Goal: Information Seeking & Learning: Learn about a topic

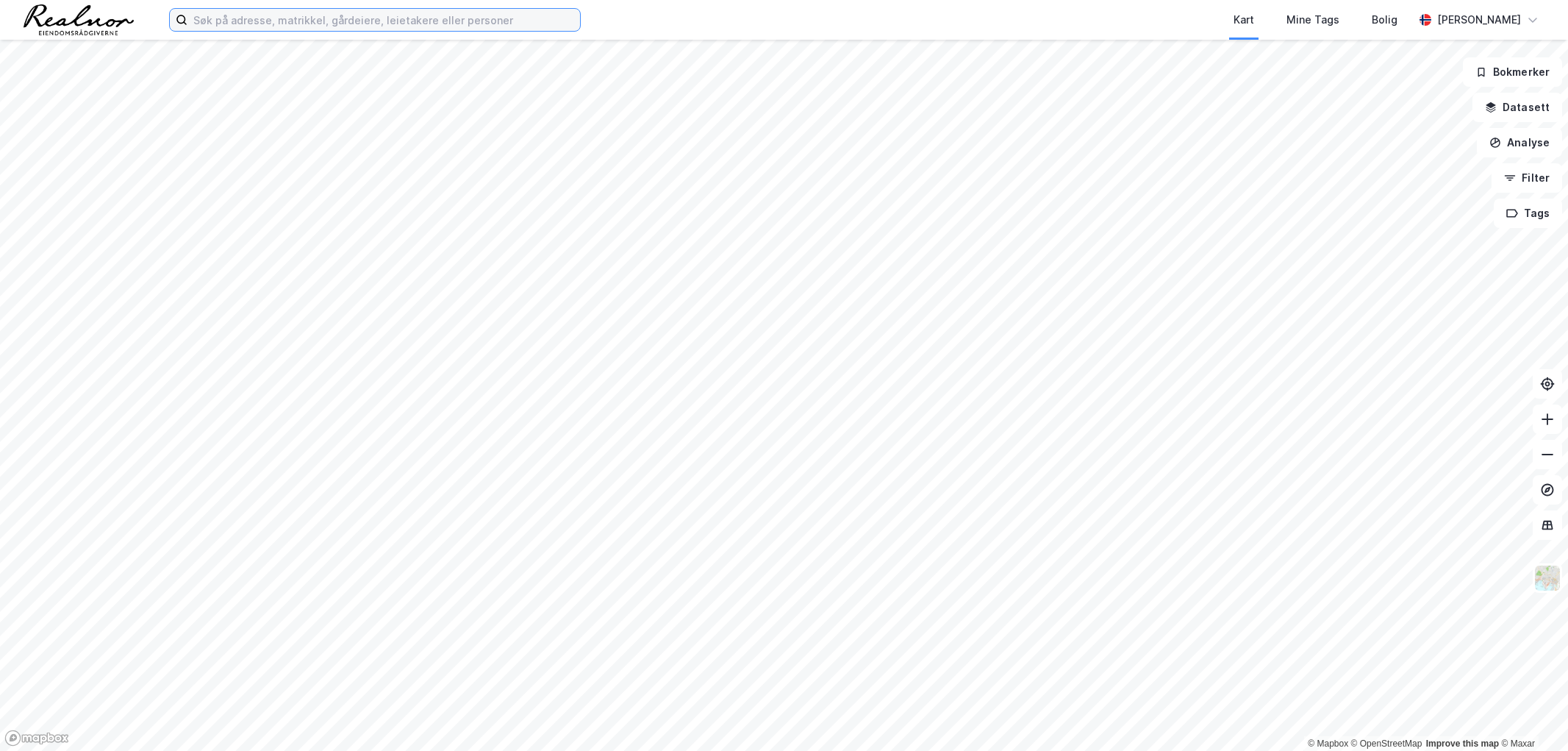
click at [381, 16] on input at bounding box center [384, 19] width 392 height 22
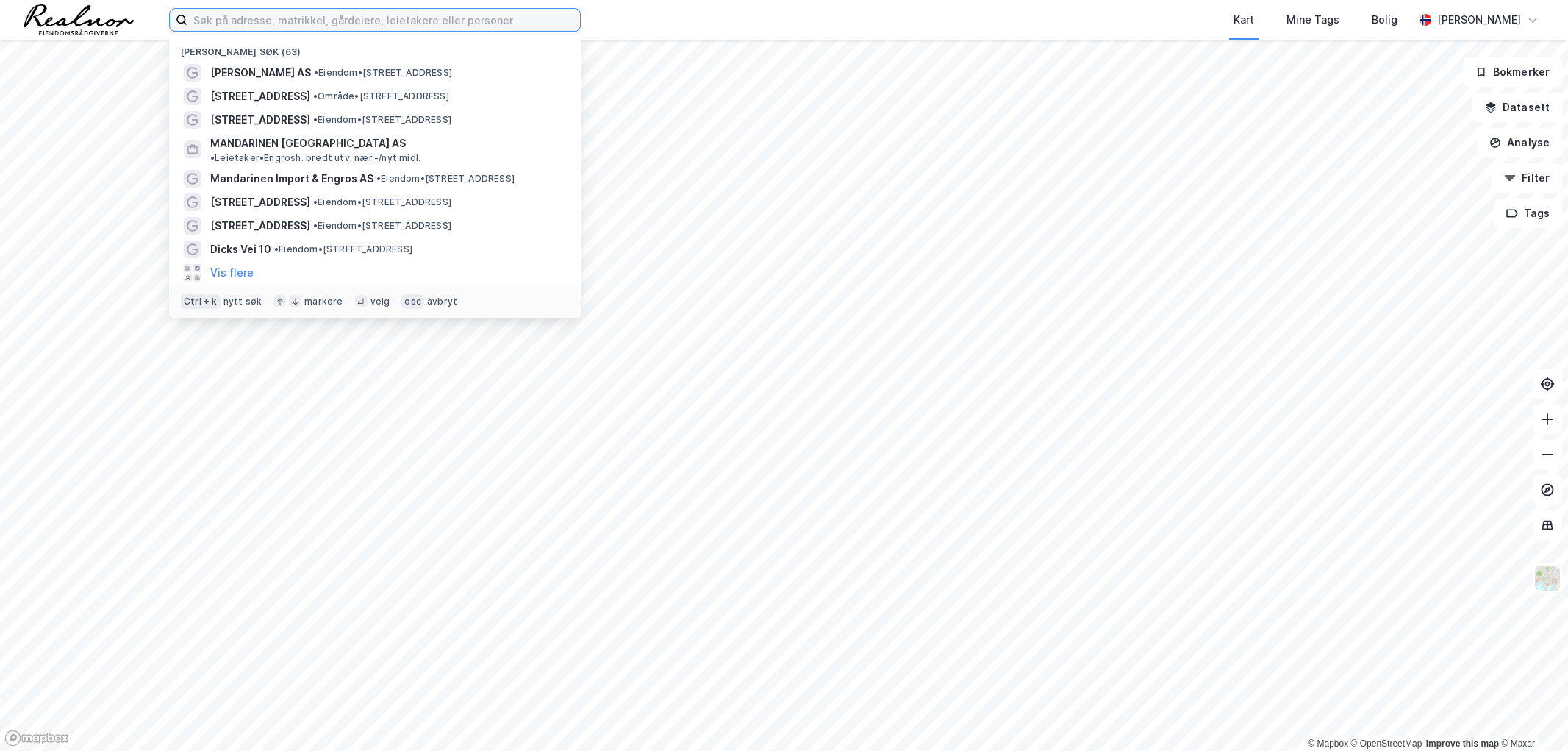
click at [266, 17] on input at bounding box center [384, 19] width 392 height 22
paste input "Lime Technologies [GEOGRAPHIC_DATA] AS"
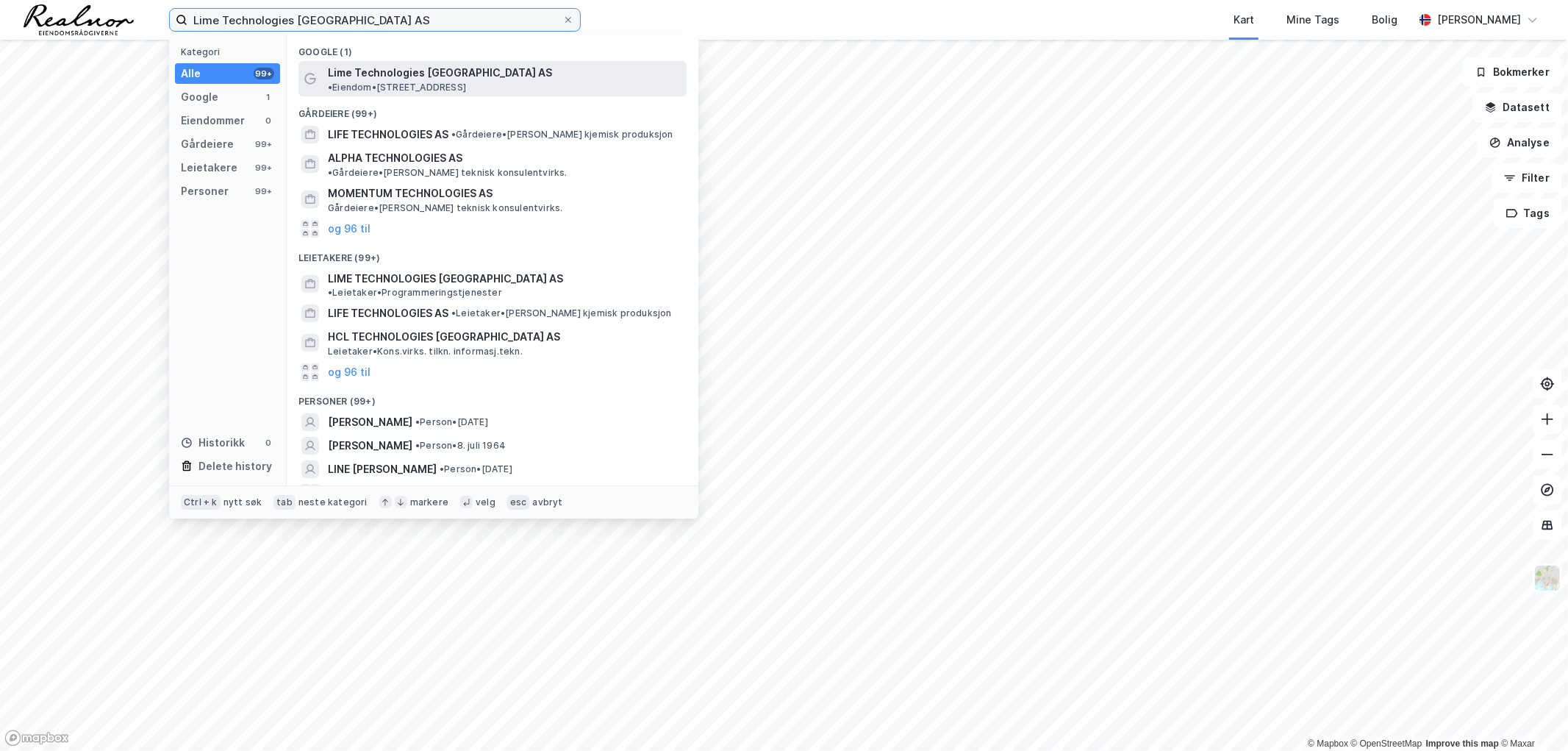
type input "Lime Technologies [GEOGRAPHIC_DATA] AS"
click at [487, 61] on div "Lime Technologies [GEOGRAPHIC_DATA] AS • Eiendom • [STREET_ADDRESS]" at bounding box center [493, 78] width 388 height 36
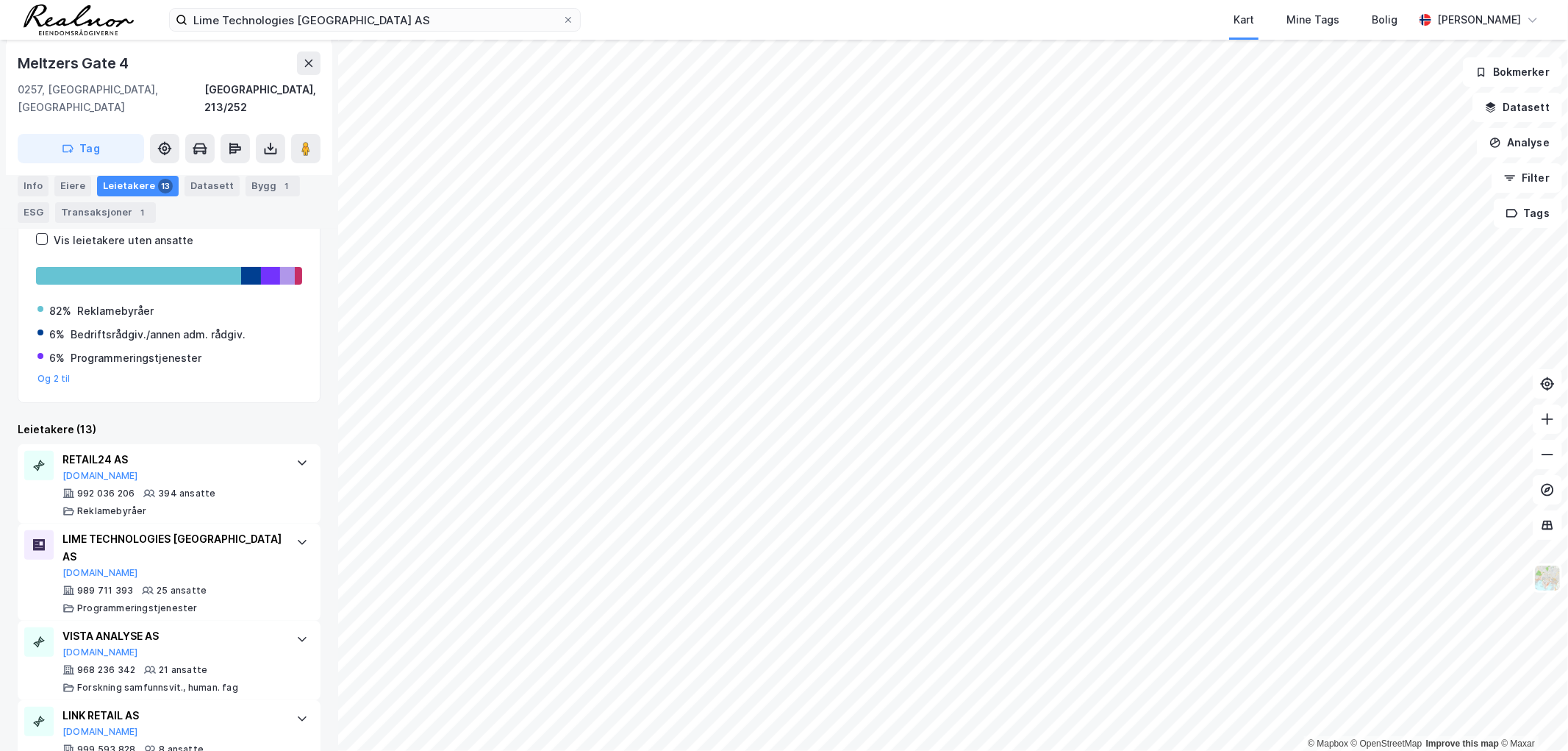
scroll to position [327, 0]
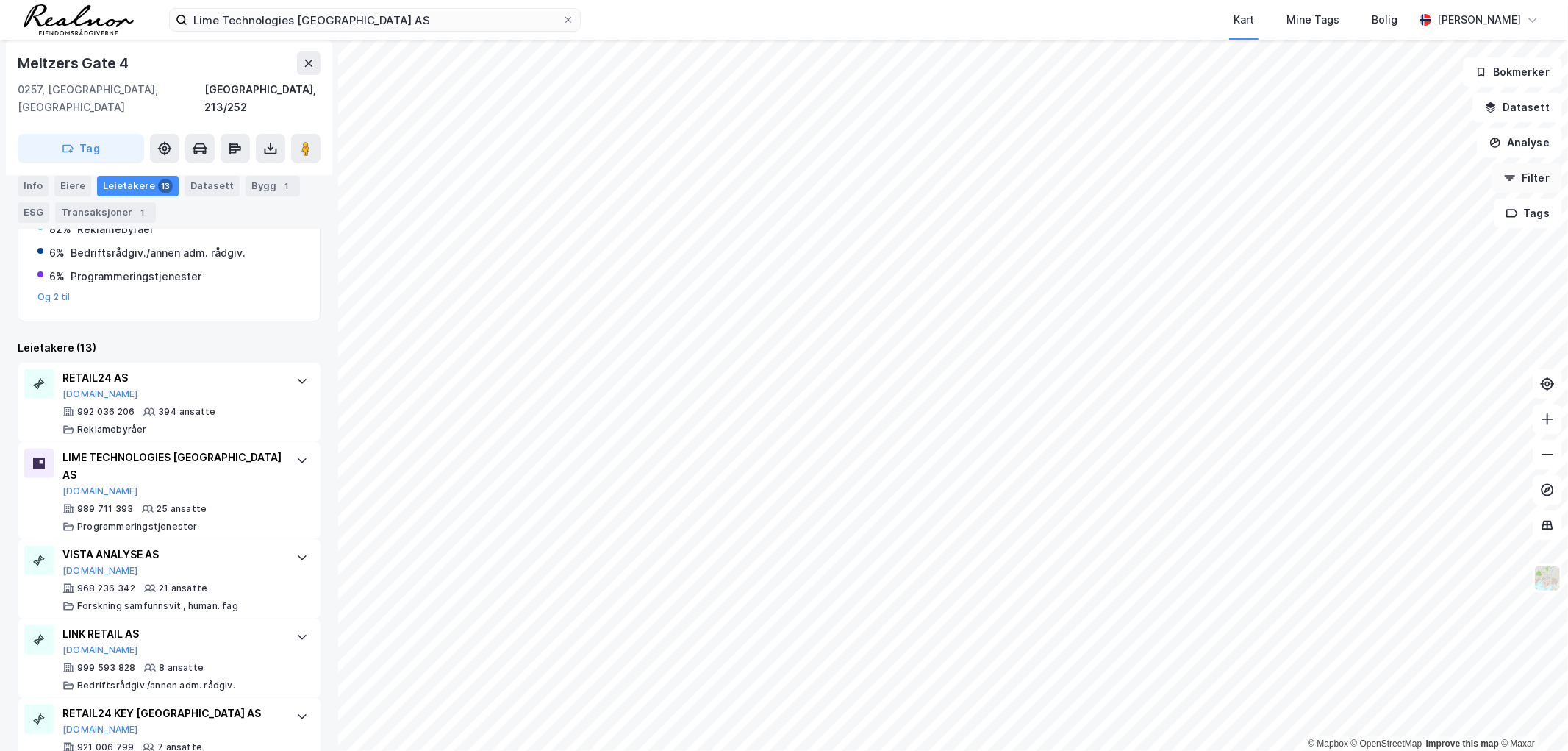
click at [1532, 178] on button "Filter" at bounding box center [1527, 178] width 71 height 29
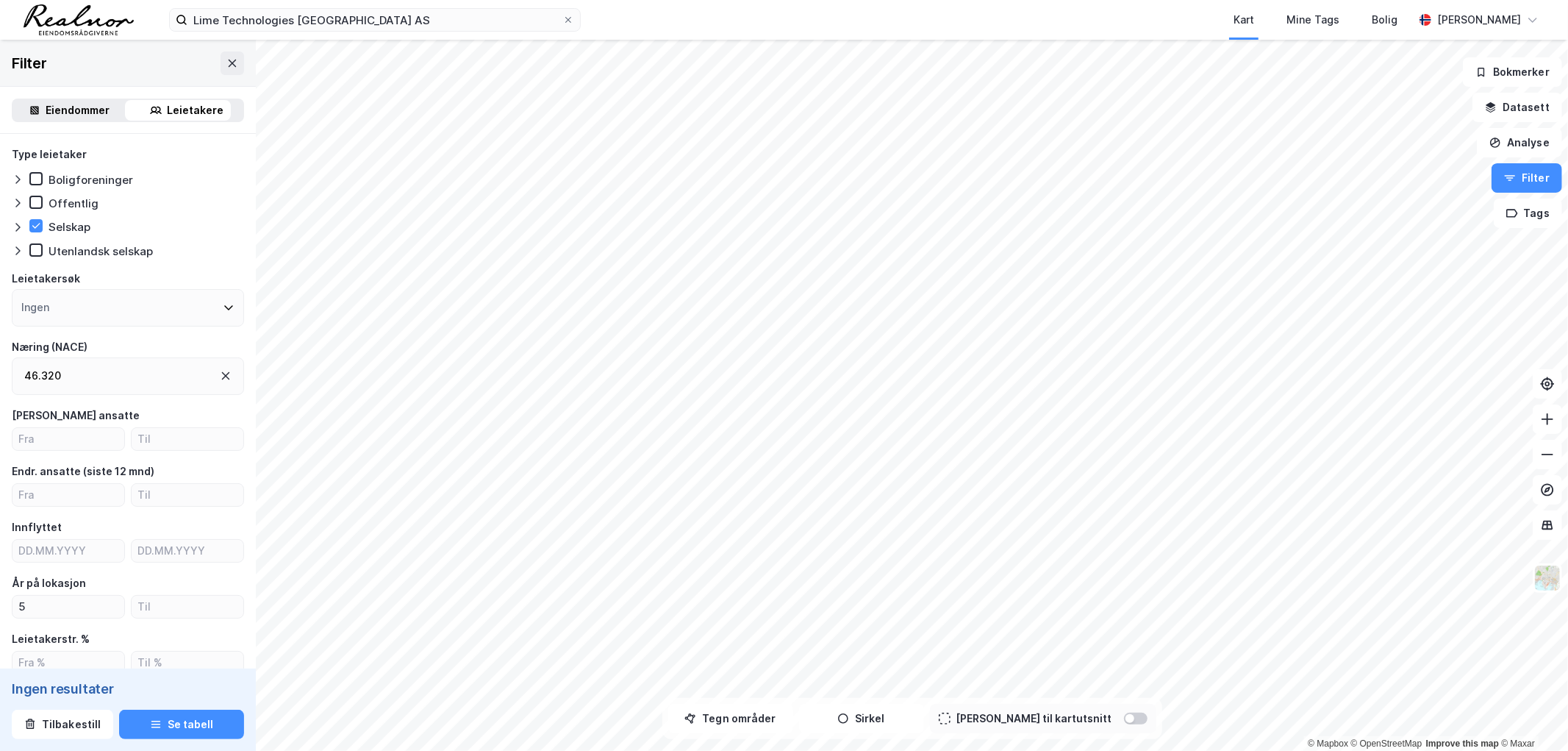
click at [54, 300] on div "Ingen" at bounding box center [128, 308] width 232 height 37
click at [54, 306] on div "Ingen" at bounding box center [128, 308] width 232 height 37
click at [70, 336] on div at bounding box center [128, 347] width 232 height 36
click at [61, 344] on input at bounding box center [136, 347] width 192 height 20
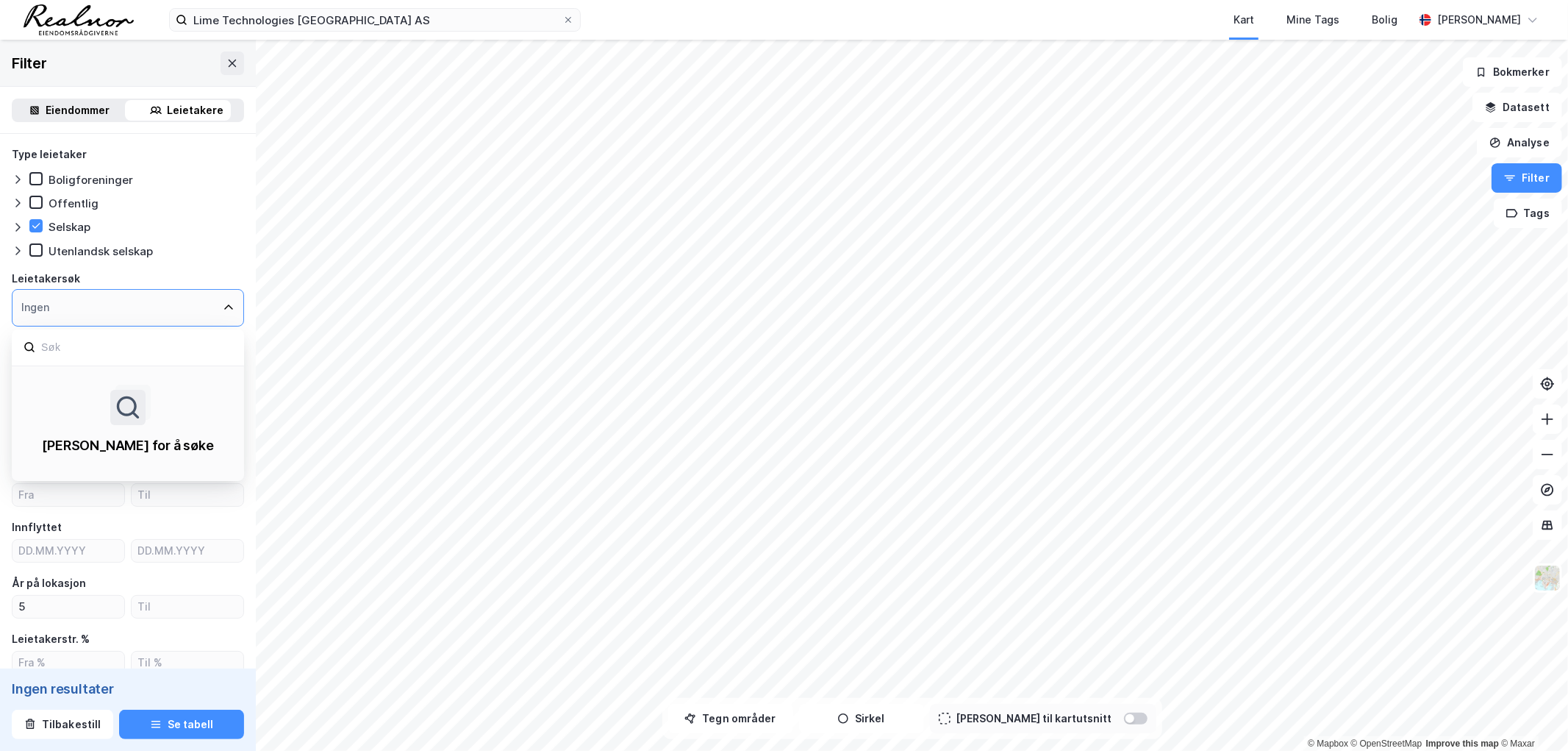
paste input "Lime Technologies [GEOGRAPHIC_DATA] AS"
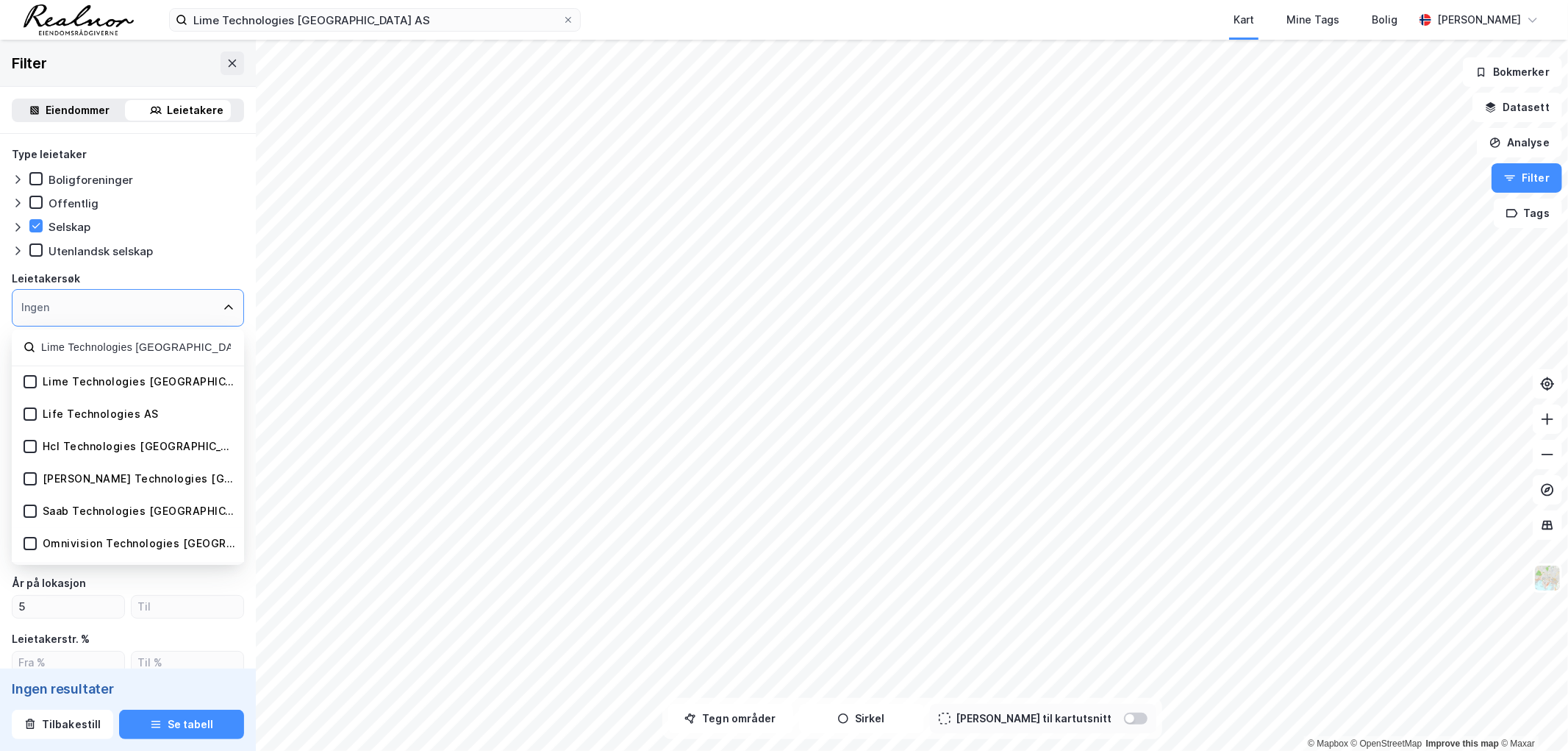
type input "Lime Technologies [GEOGRAPHIC_DATA] AS"
click at [77, 371] on div "Lime Technologies [GEOGRAPHIC_DATA] AS" at bounding box center [128, 382] width 232 height 32
click at [27, 379] on icon at bounding box center [30, 382] width 10 height 10
click at [230, 258] on div "Type leietaker Boligforeninger Offentlig Selskap [GEOGRAPHIC_DATA] selskap Leie…" at bounding box center [128, 675] width 232 height 1059
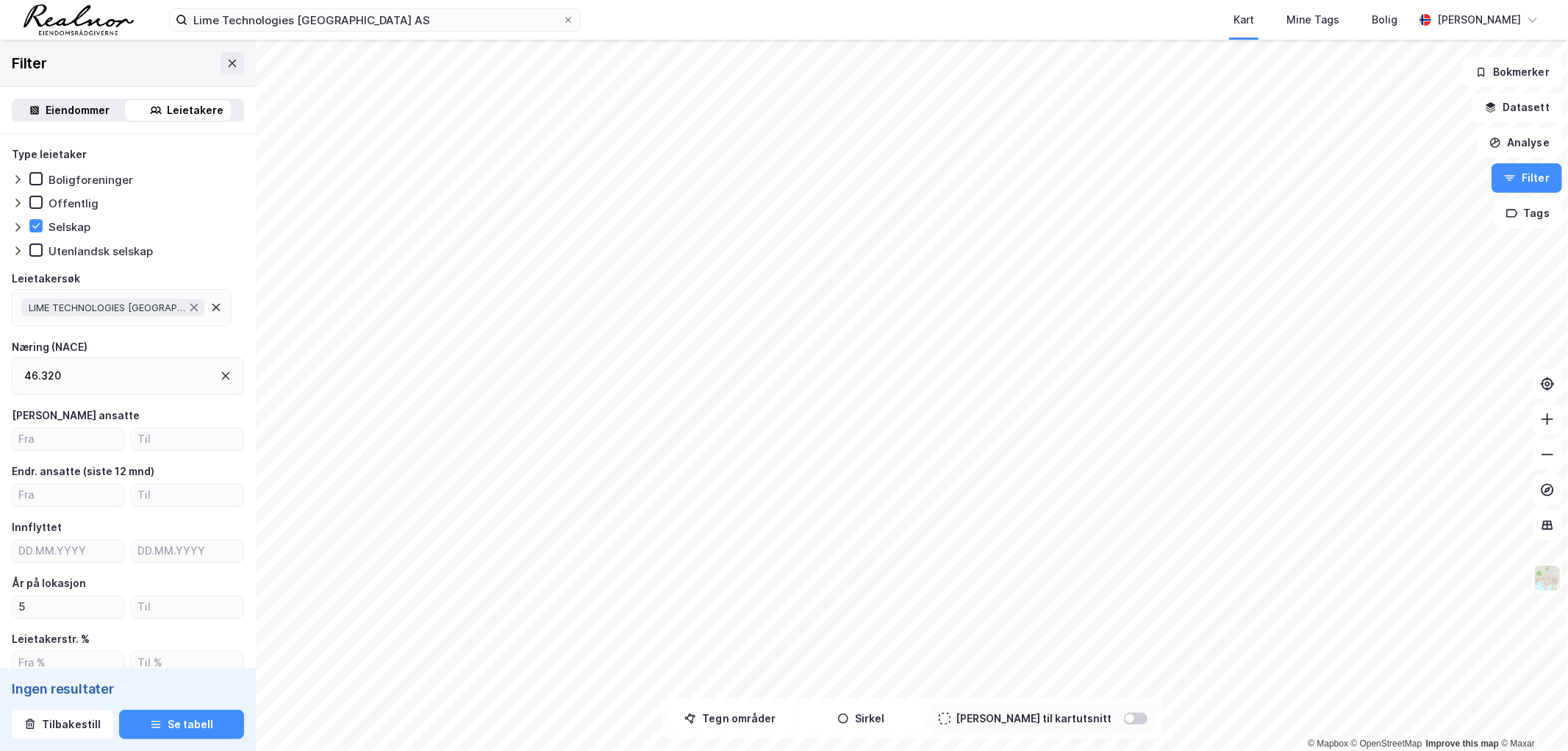
click at [195, 112] on div "Leietakere" at bounding box center [196, 110] width 56 height 17
click at [1526, 148] on button "Analyse" at bounding box center [1520, 143] width 86 height 29
click at [1533, 188] on button "Filter" at bounding box center [1527, 178] width 71 height 29
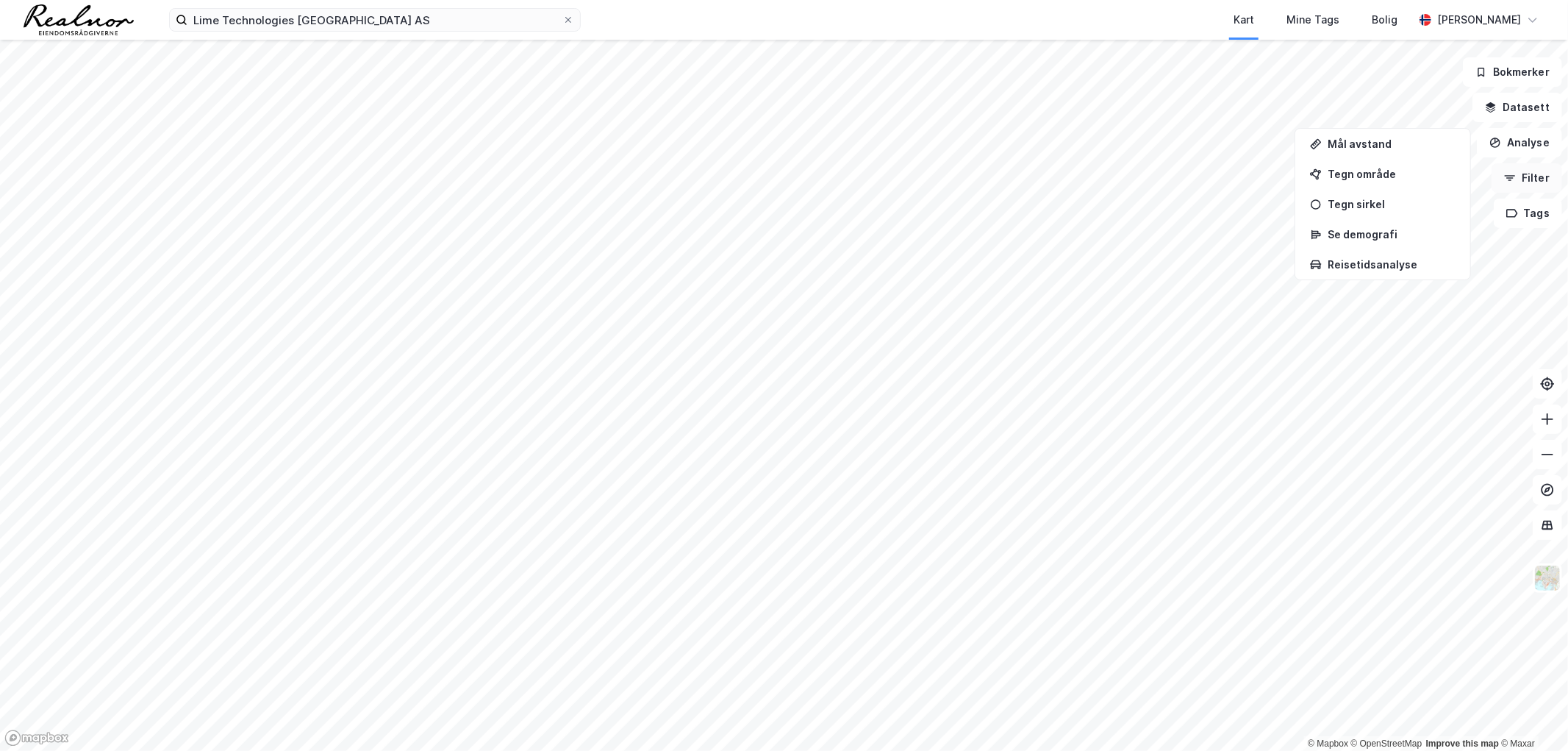
click at [1558, 191] on button "Filter" at bounding box center [1527, 178] width 71 height 29
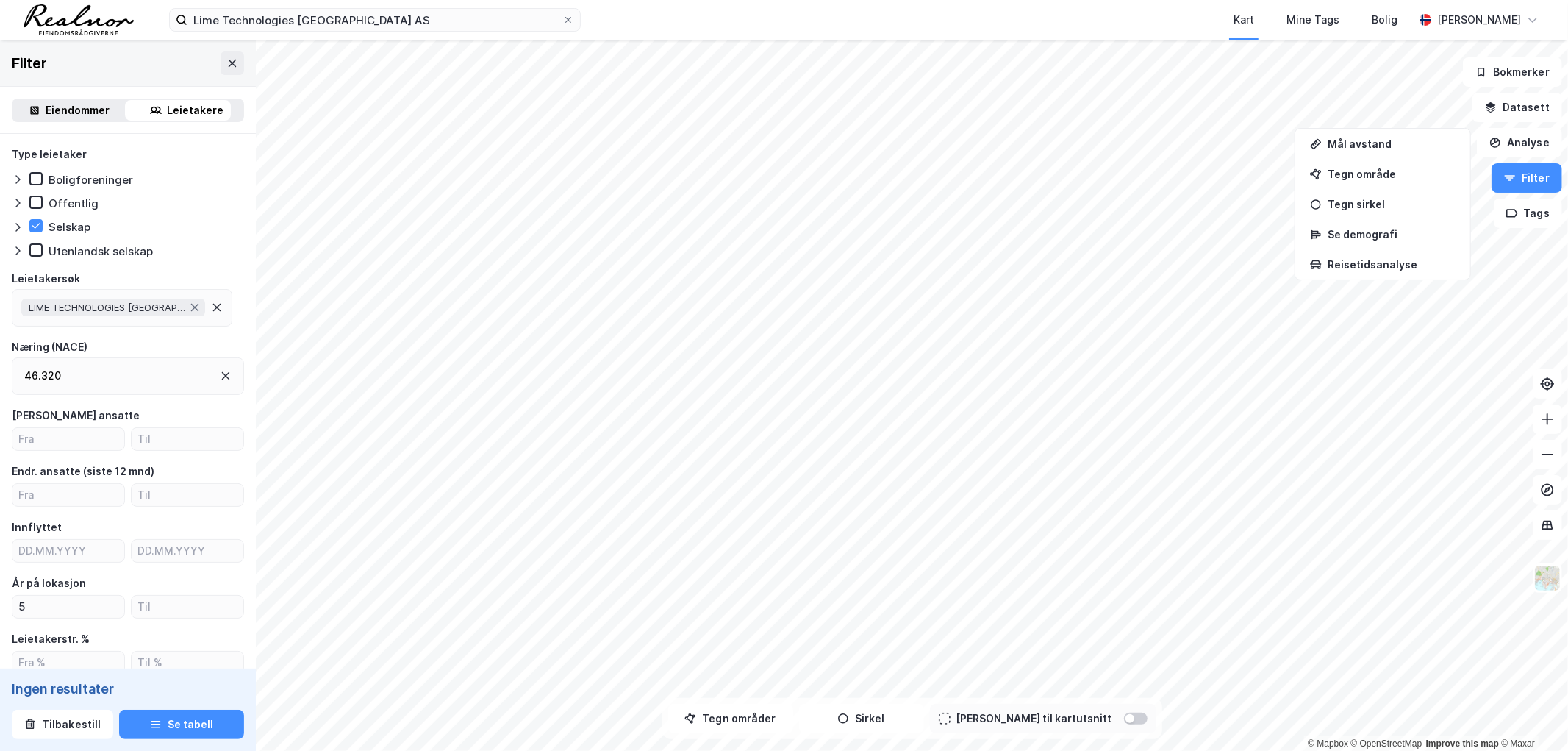
click at [220, 371] on icon at bounding box center [226, 376] width 12 height 12
click at [163, 734] on button "Se tabell" at bounding box center [182, 724] width 125 height 29
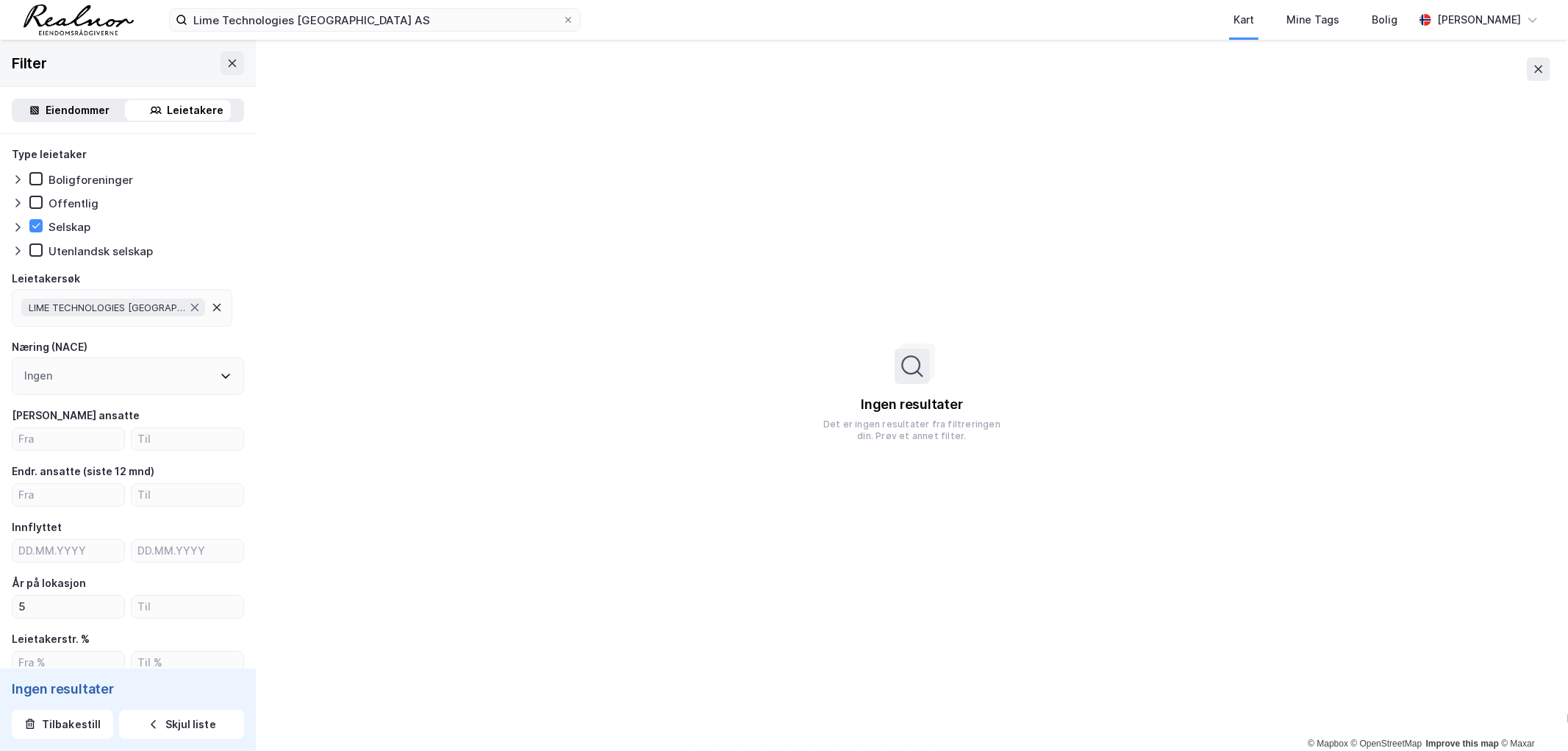
click at [75, 293] on div "LIME TECHNOLOGIES [GEOGRAPHIC_DATA] AS" at bounding box center [122, 308] width 221 height 37
click at [81, 331] on div at bounding box center [128, 347] width 232 height 36
click at [140, 292] on div "LIME TECHNOLOGIES [GEOGRAPHIC_DATA] AS" at bounding box center [122, 308] width 221 height 37
click at [145, 302] on span "LIME TECHNOLOGIES [GEOGRAPHIC_DATA] AS" at bounding box center [107, 308] width 158 height 12
click at [193, 634] on div "Leietakerstr. %" at bounding box center [128, 639] width 232 height 17
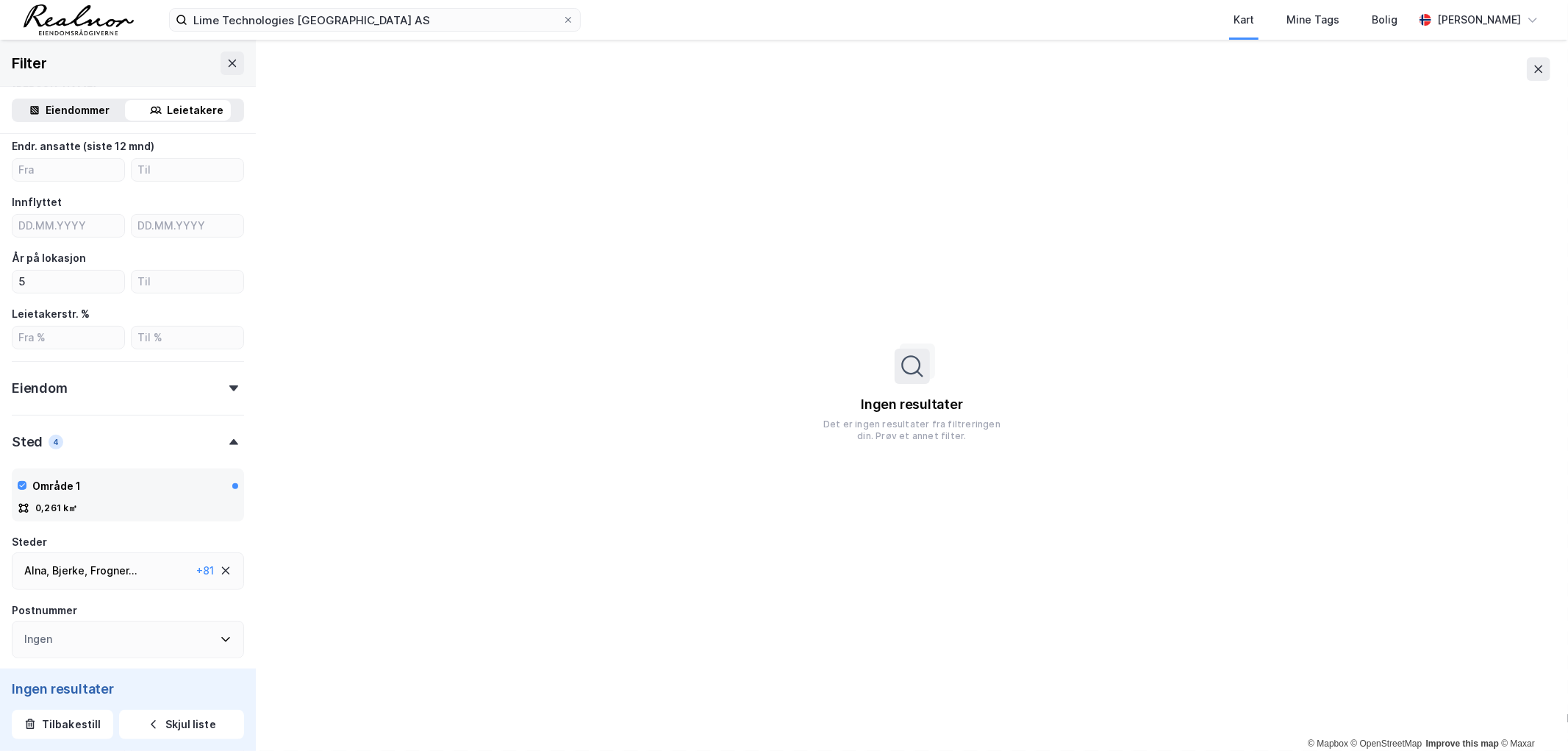
scroll to position [327, 0]
click at [28, 431] on div "Sted" at bounding box center [28, 440] width 31 height 17
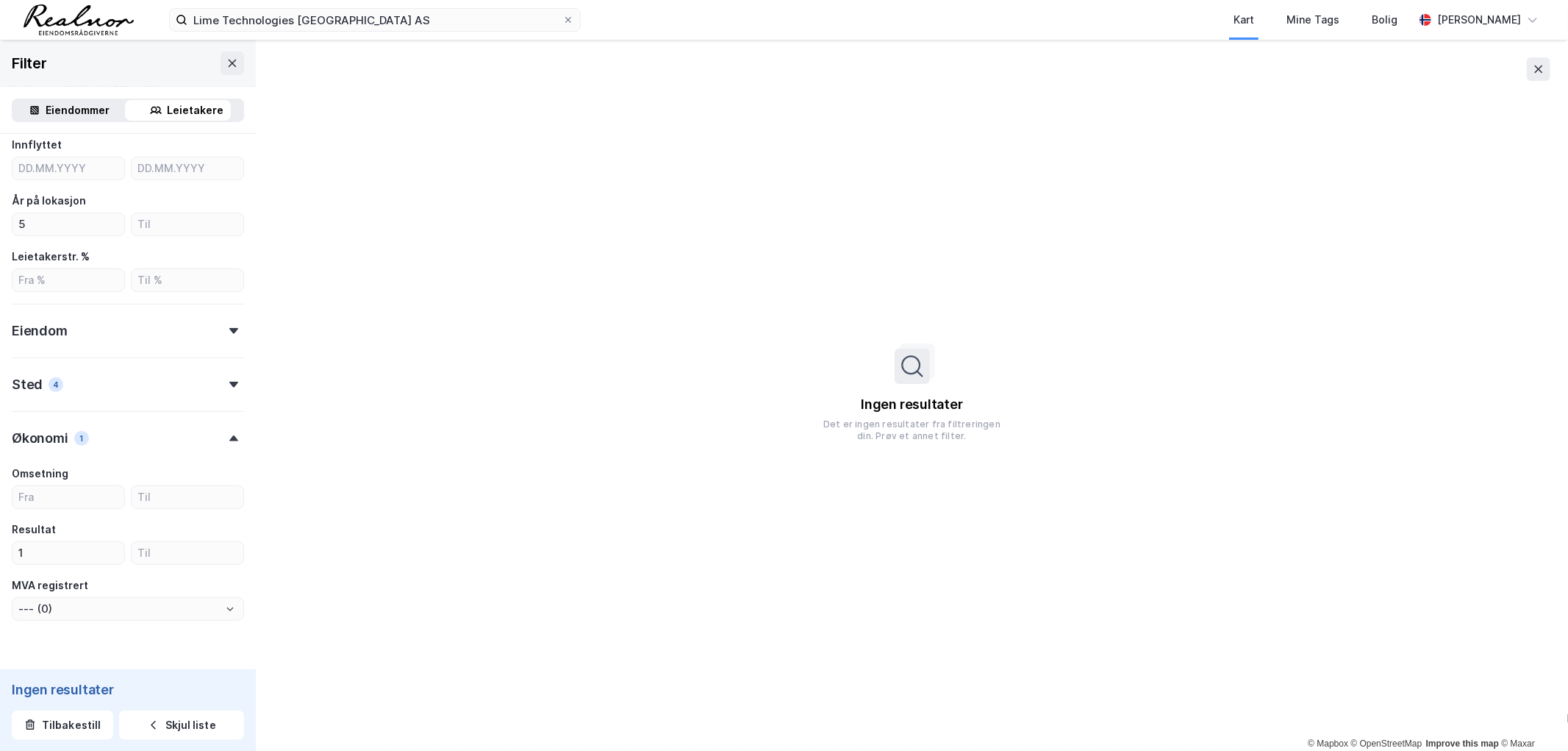
scroll to position [408, 0]
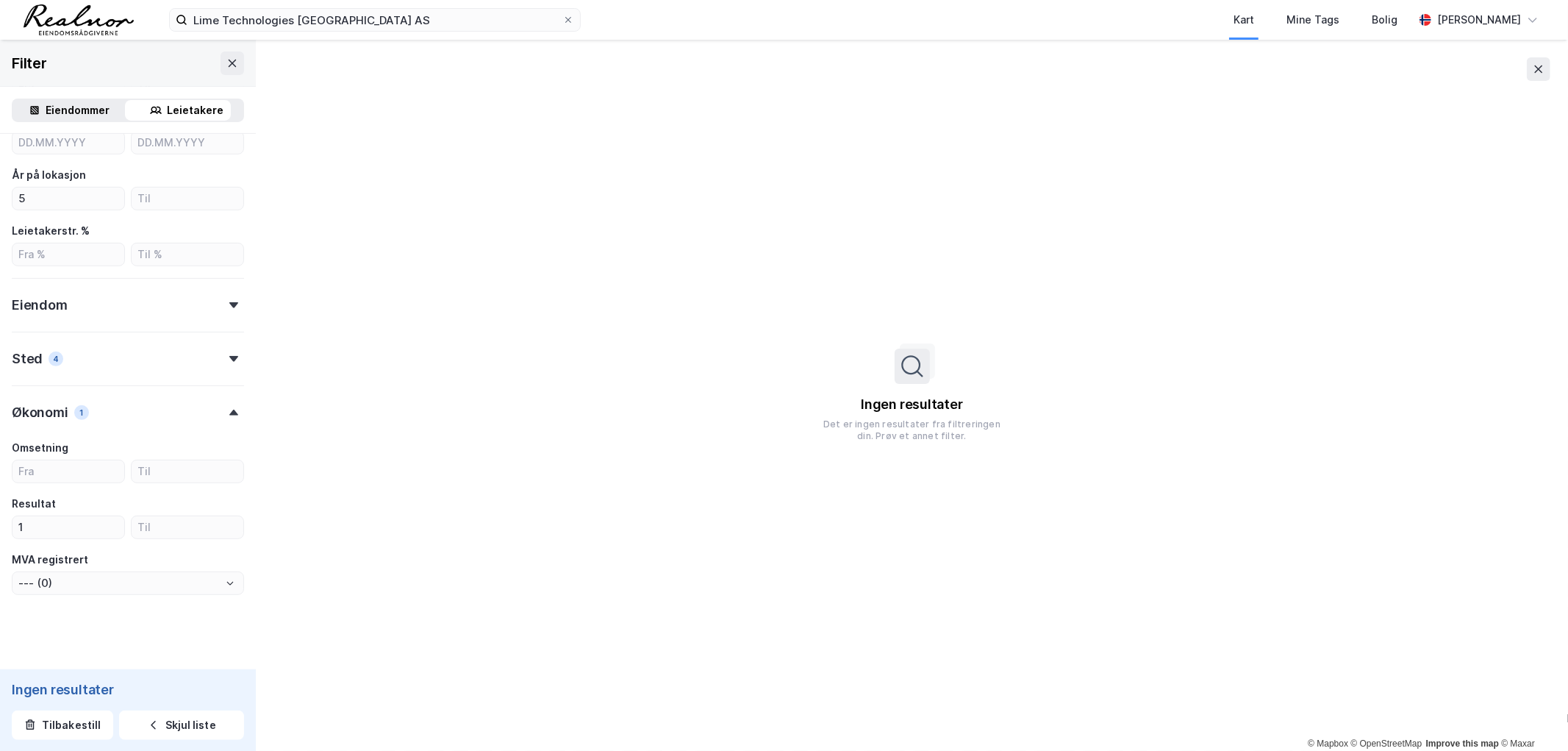
click at [212, 403] on div "Økonomi 1" at bounding box center [128, 406] width 232 height 42
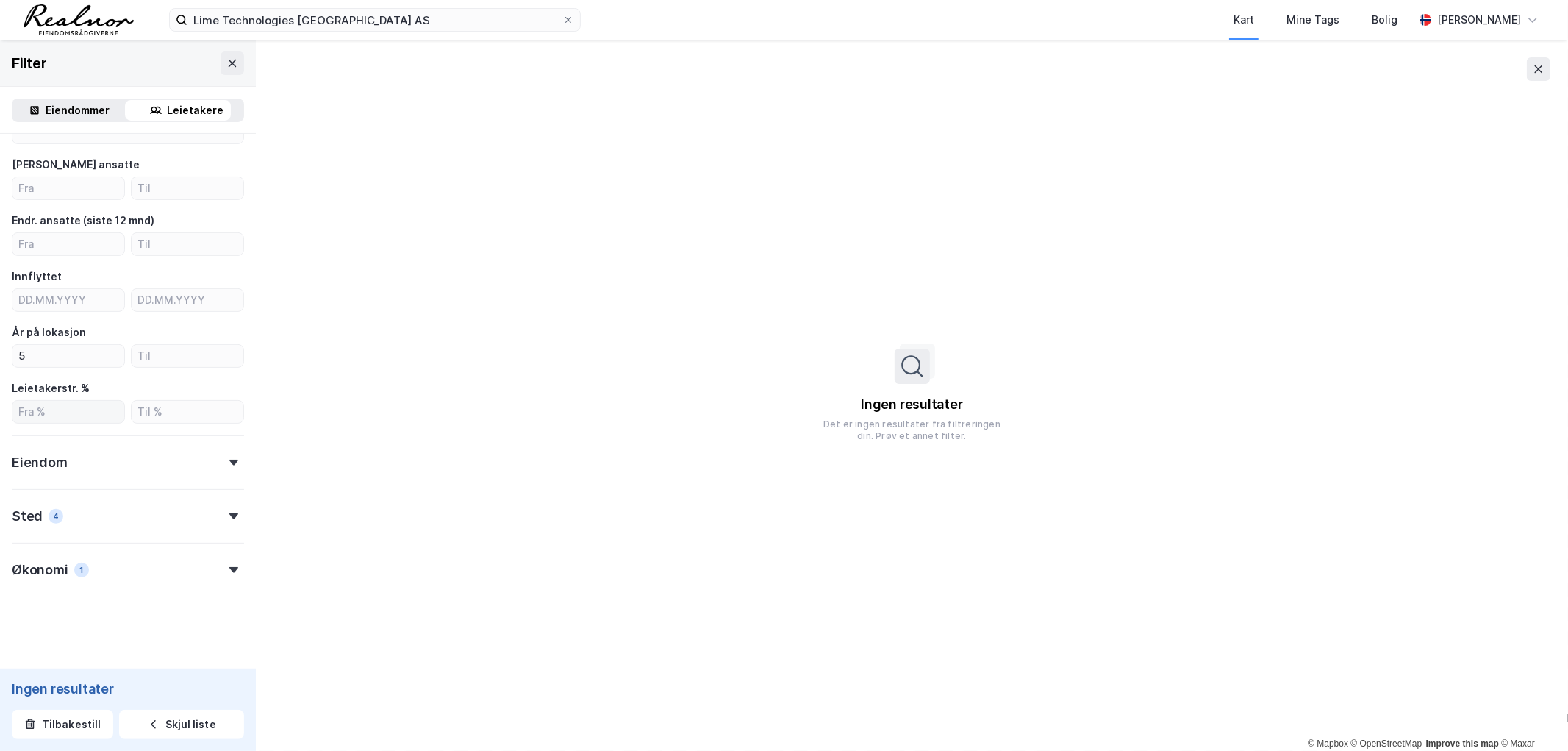
scroll to position [169, 0]
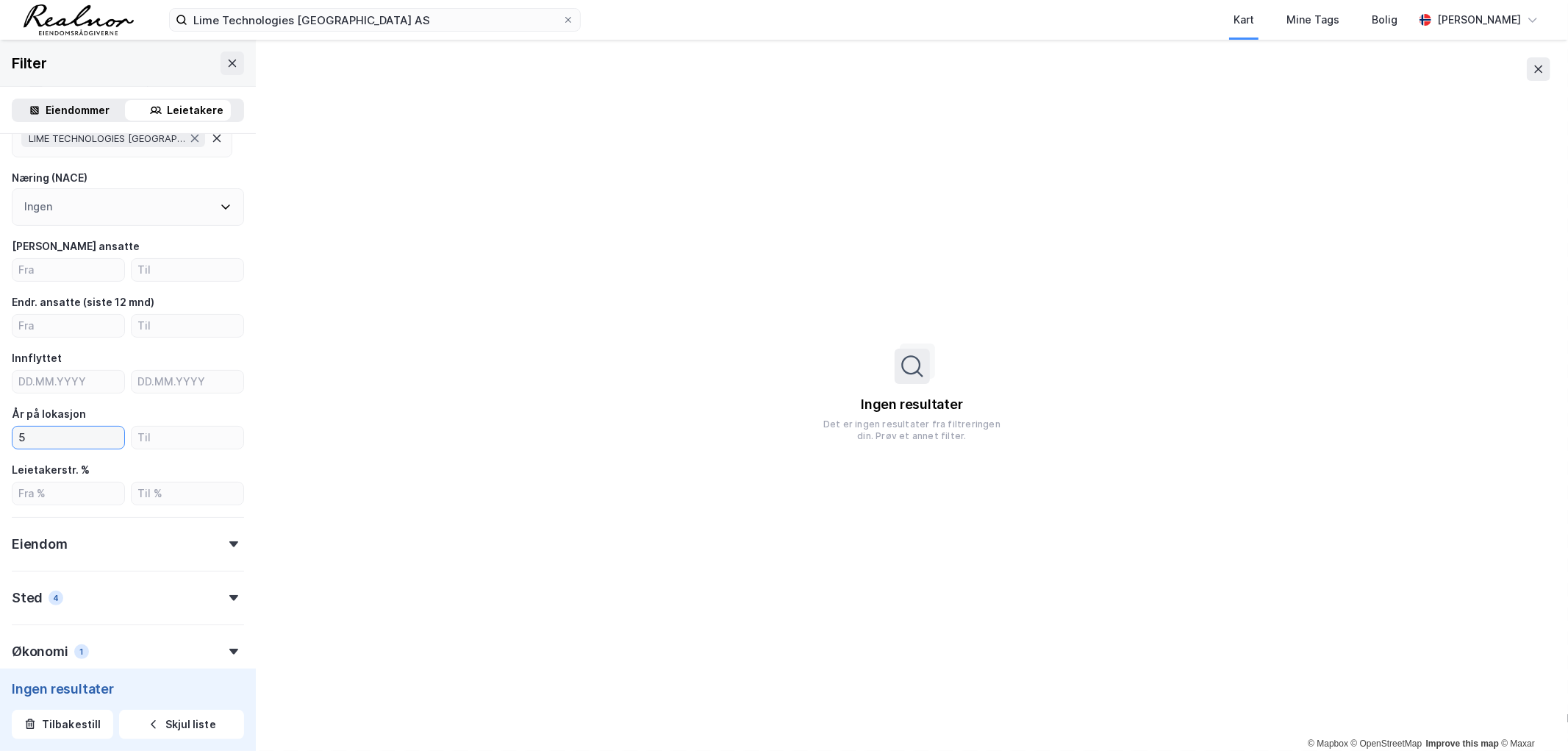
click at [46, 431] on input "5" at bounding box center [68, 437] width 112 height 22
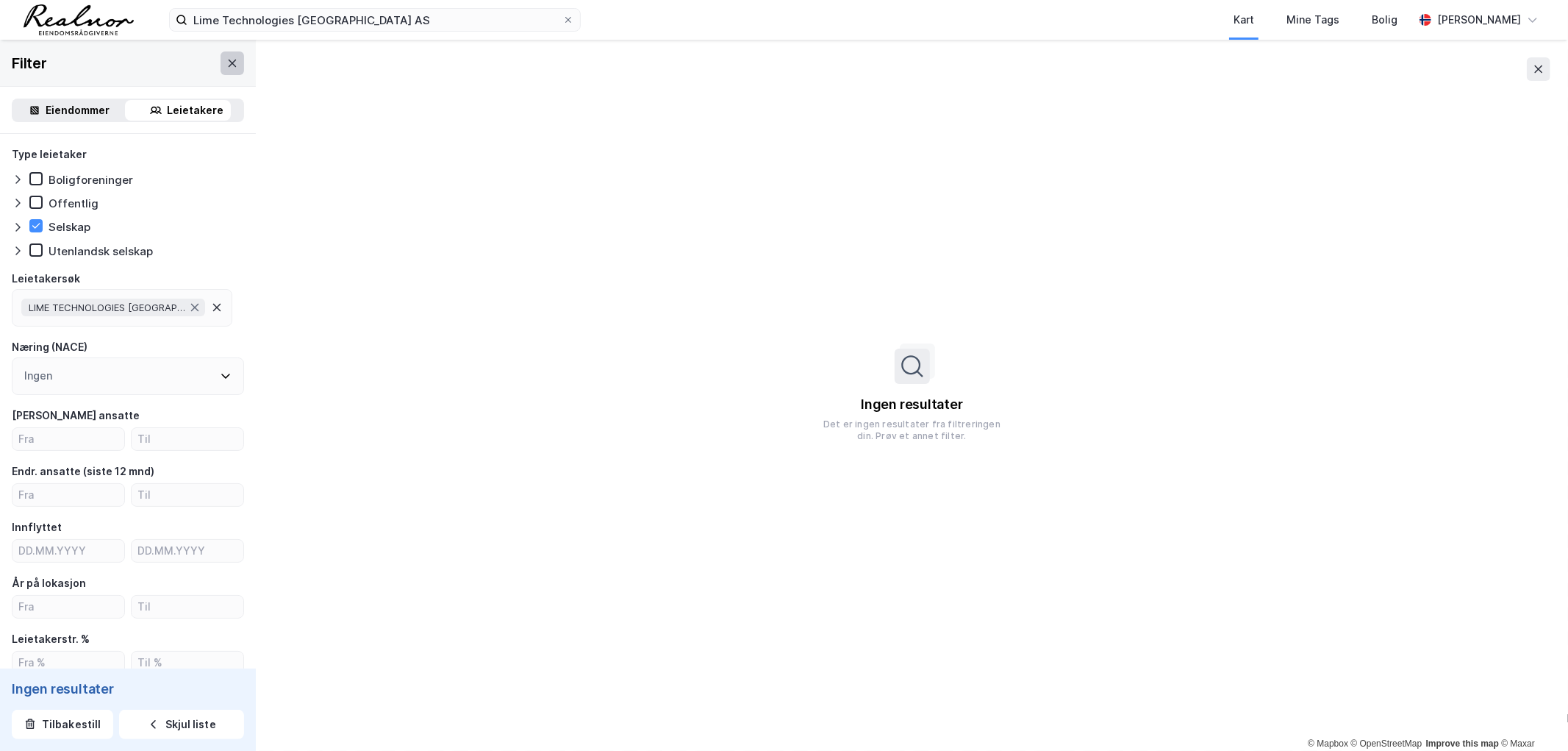
click at [227, 57] on icon at bounding box center [233, 63] width 12 height 12
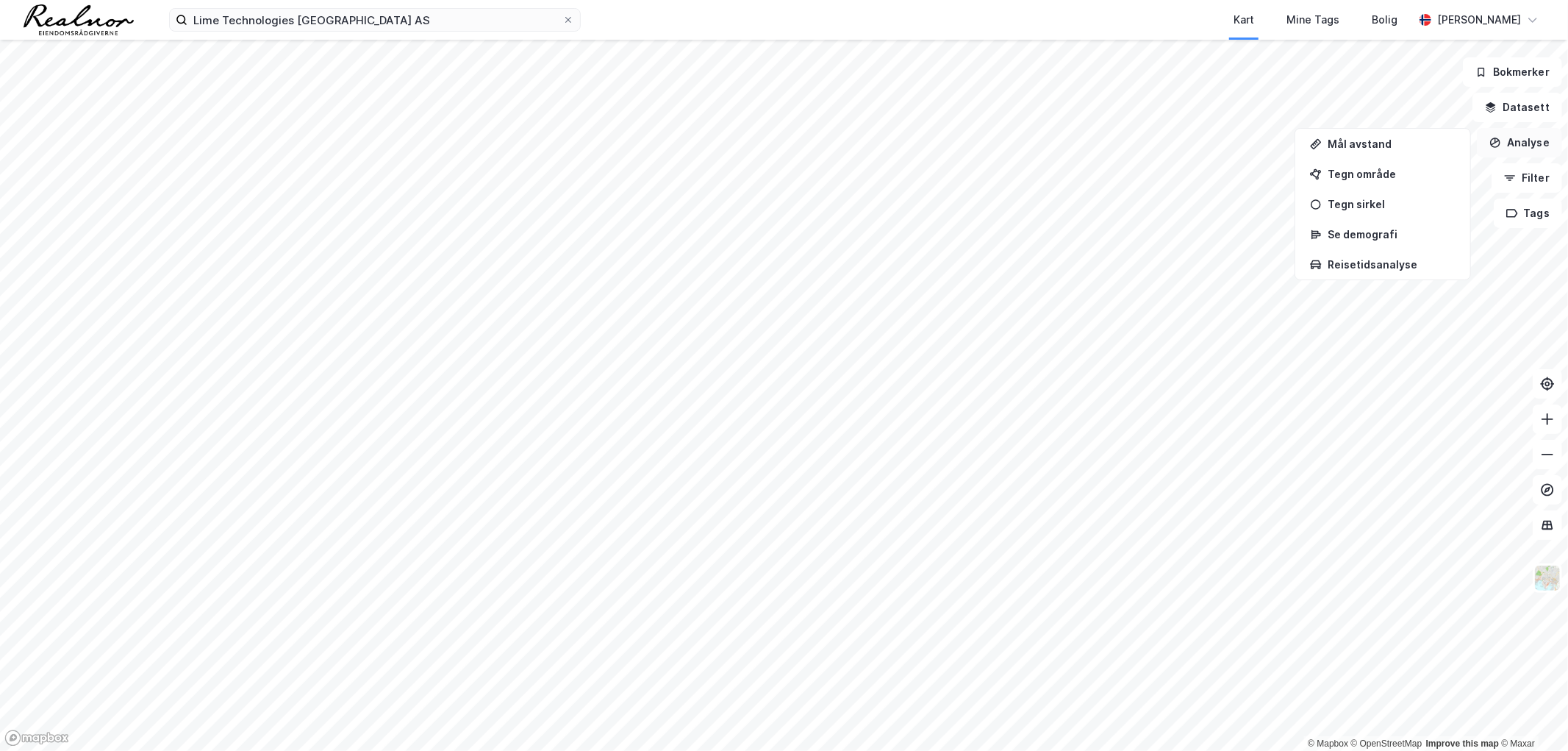
click at [1531, 146] on button "Analyse" at bounding box center [1520, 143] width 86 height 29
click at [1519, 142] on button "Analyse" at bounding box center [1520, 143] width 86 height 29
click at [1365, 231] on div "Se demografi" at bounding box center [1392, 234] width 128 height 12
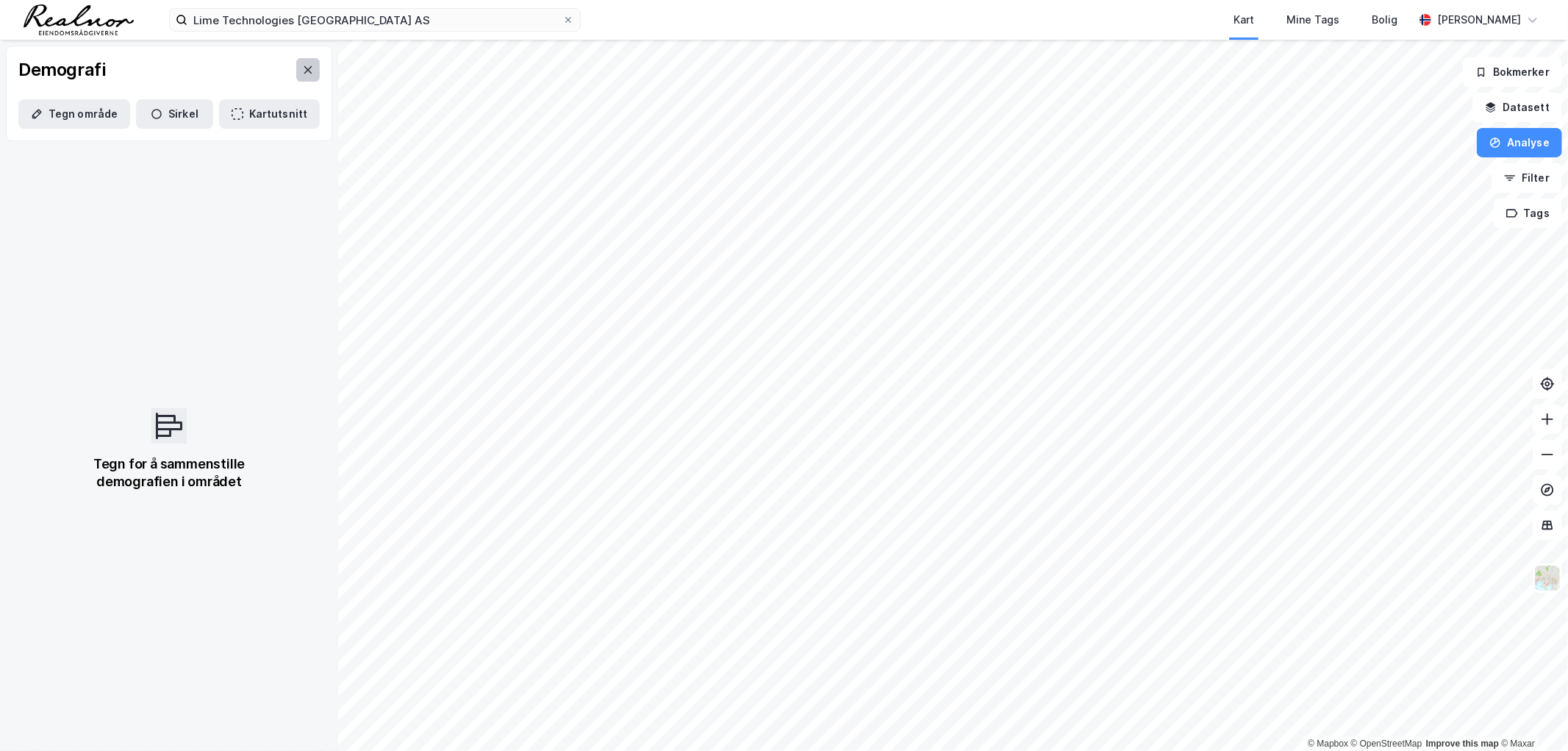
click at [302, 68] on button at bounding box center [307, 69] width 23 height 23
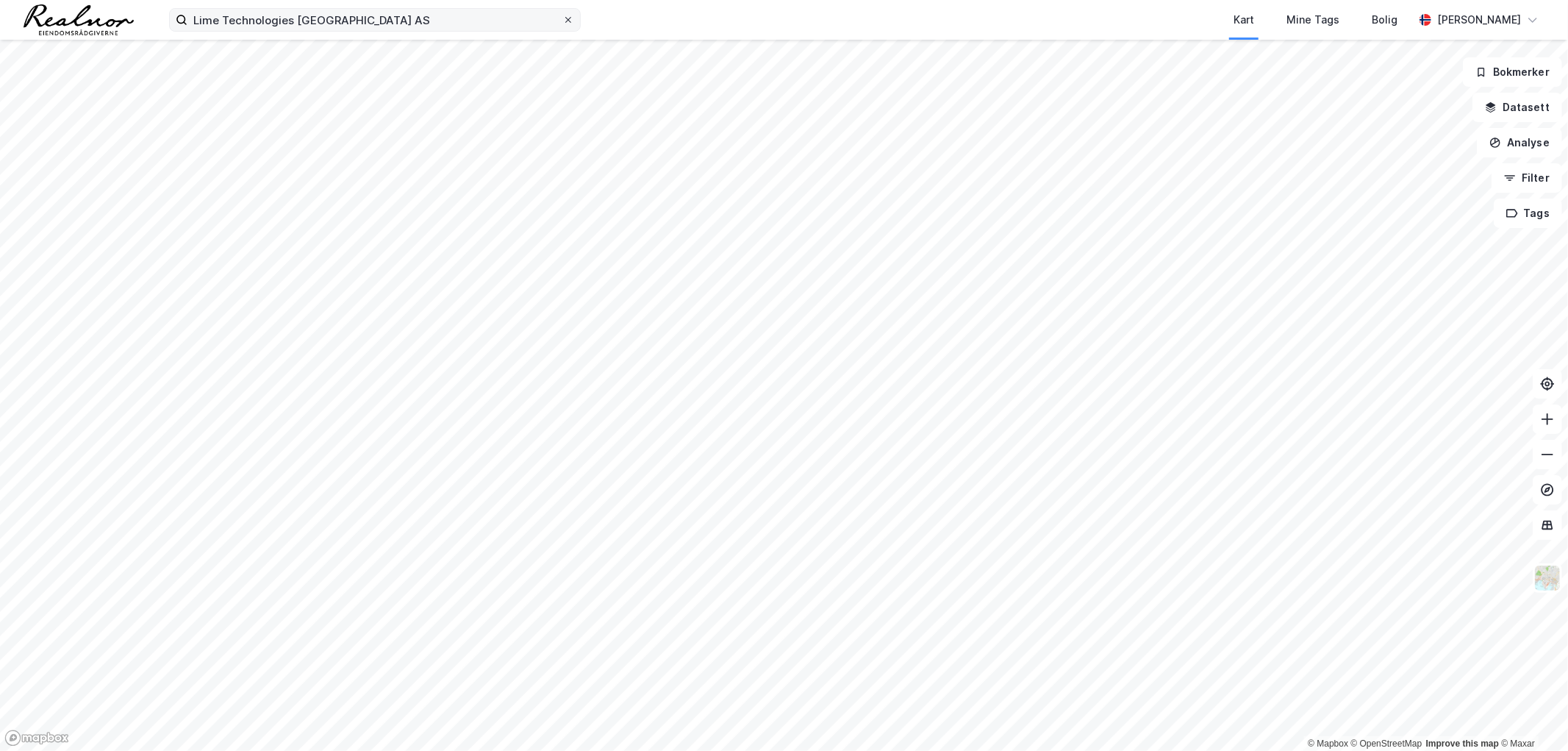
click at [566, 23] on icon at bounding box center [568, 20] width 9 height 9
click at [563, 23] on input "Lime Technologies [GEOGRAPHIC_DATA] AS" at bounding box center [375, 19] width 375 height 22
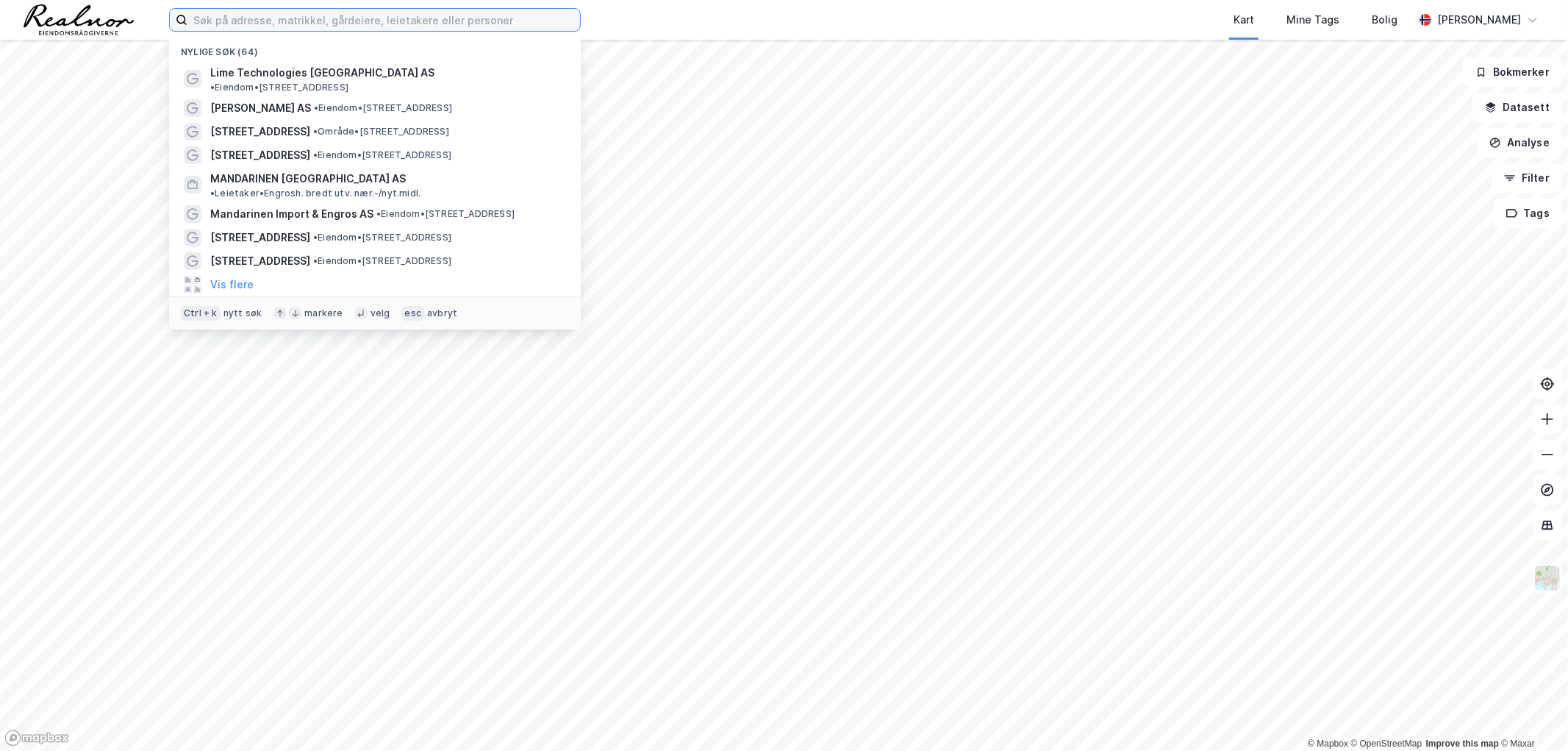
click at [410, 11] on input at bounding box center [384, 19] width 392 height 22
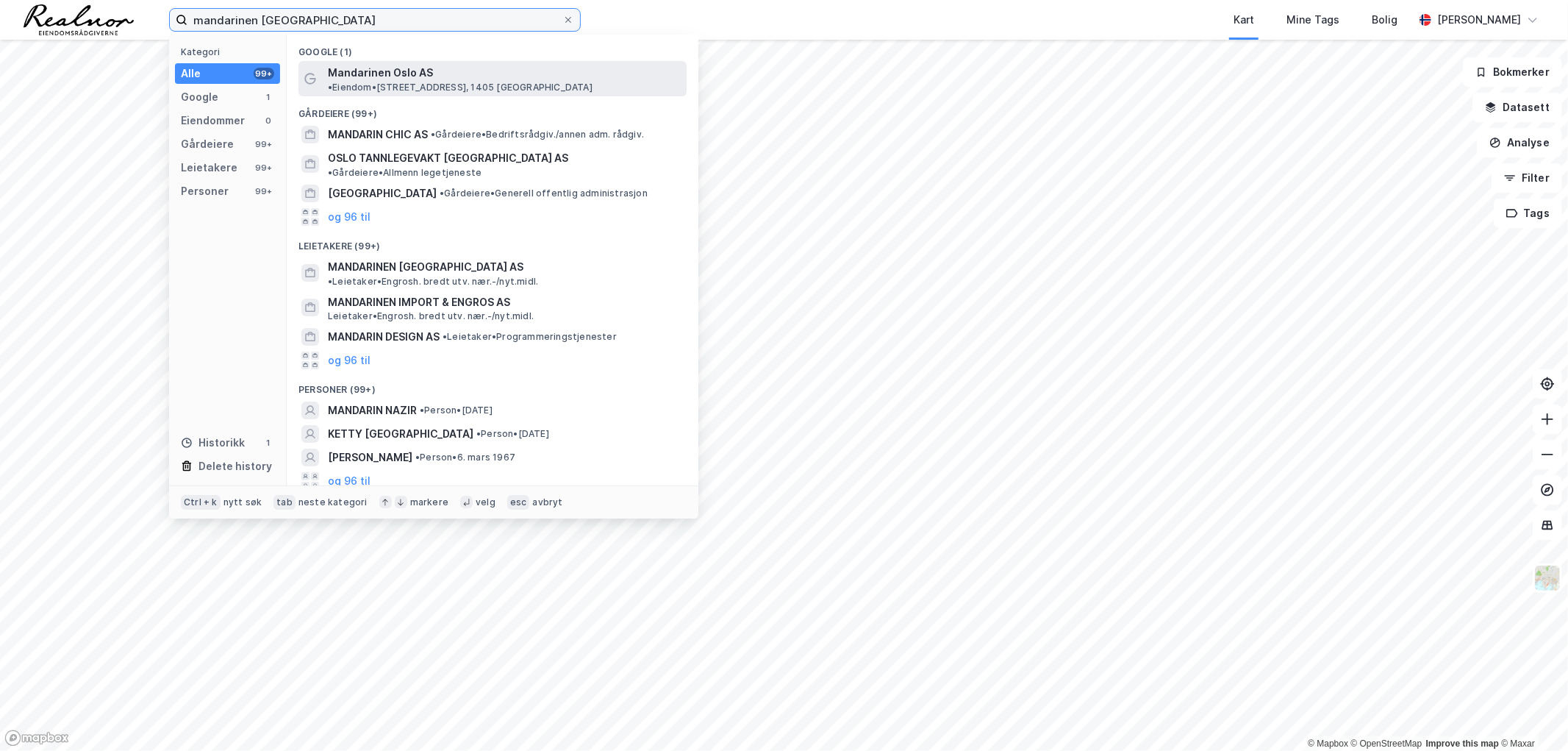
type input "mandarinen [GEOGRAPHIC_DATA]"
click at [548, 81] on span "• Eiendom • [STREET_ADDRESS]" at bounding box center [461, 87] width 265 height 12
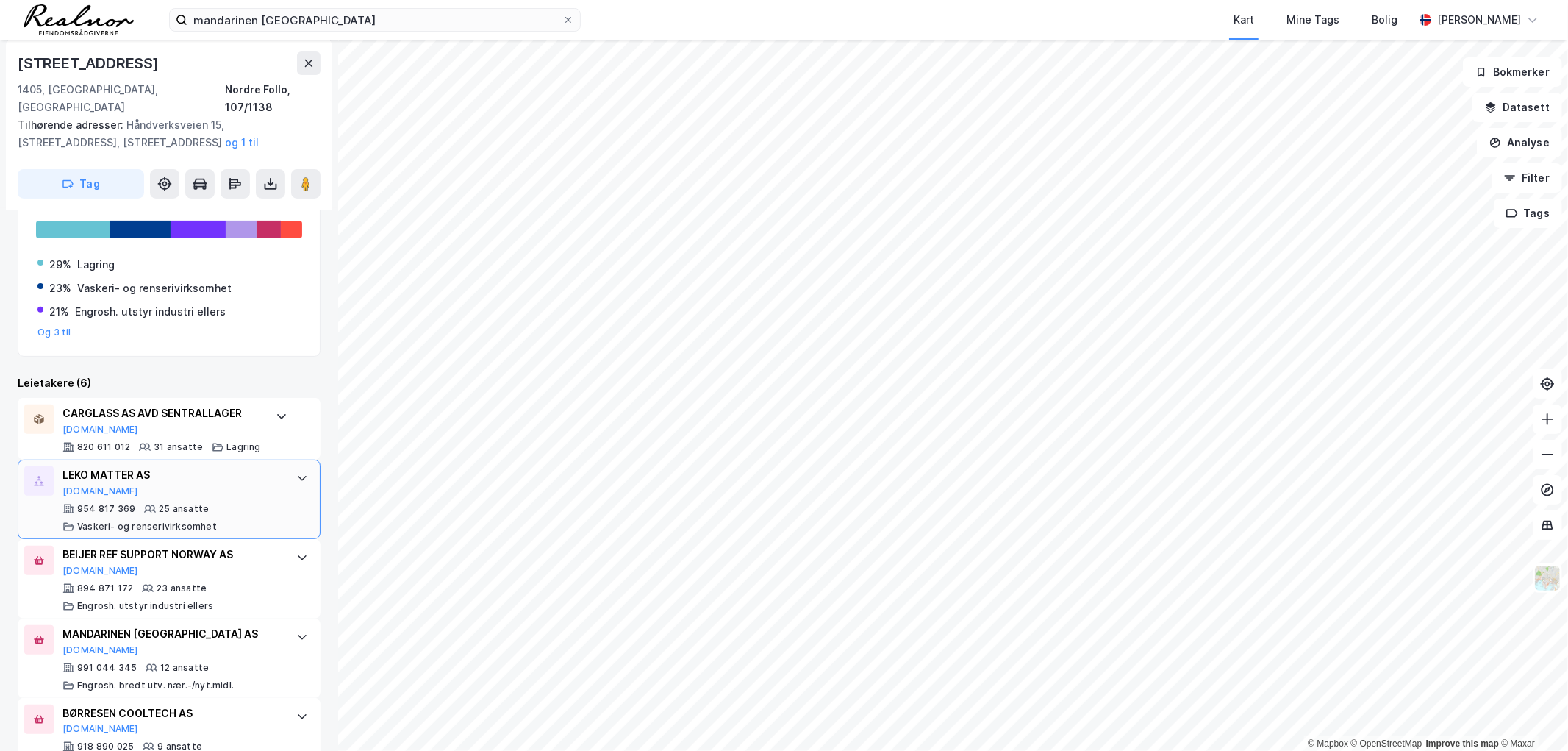
scroll to position [431, 0]
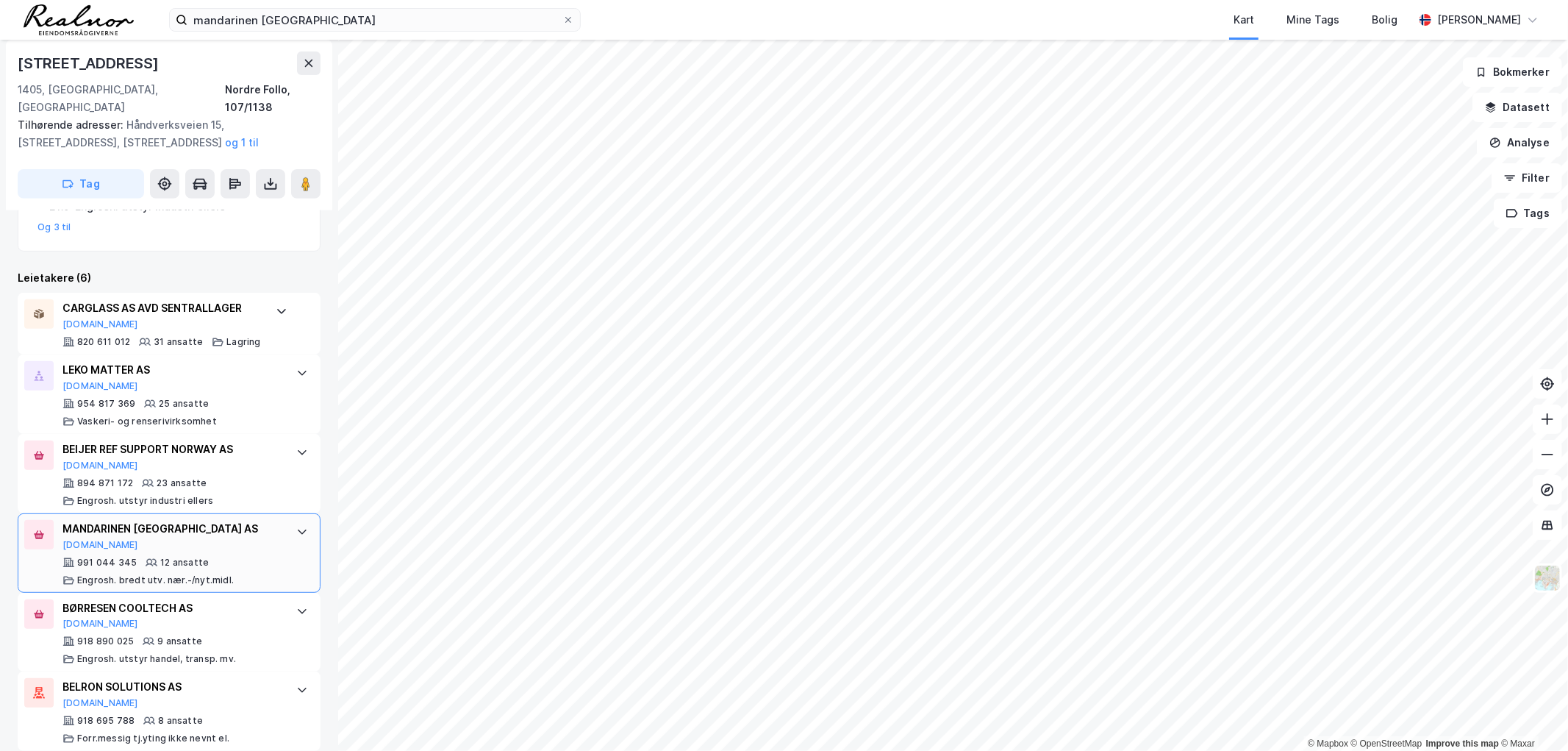
click at [129, 533] on div "MANDARINEN OSLO AS [DOMAIN_NAME]" at bounding box center [171, 535] width 219 height 31
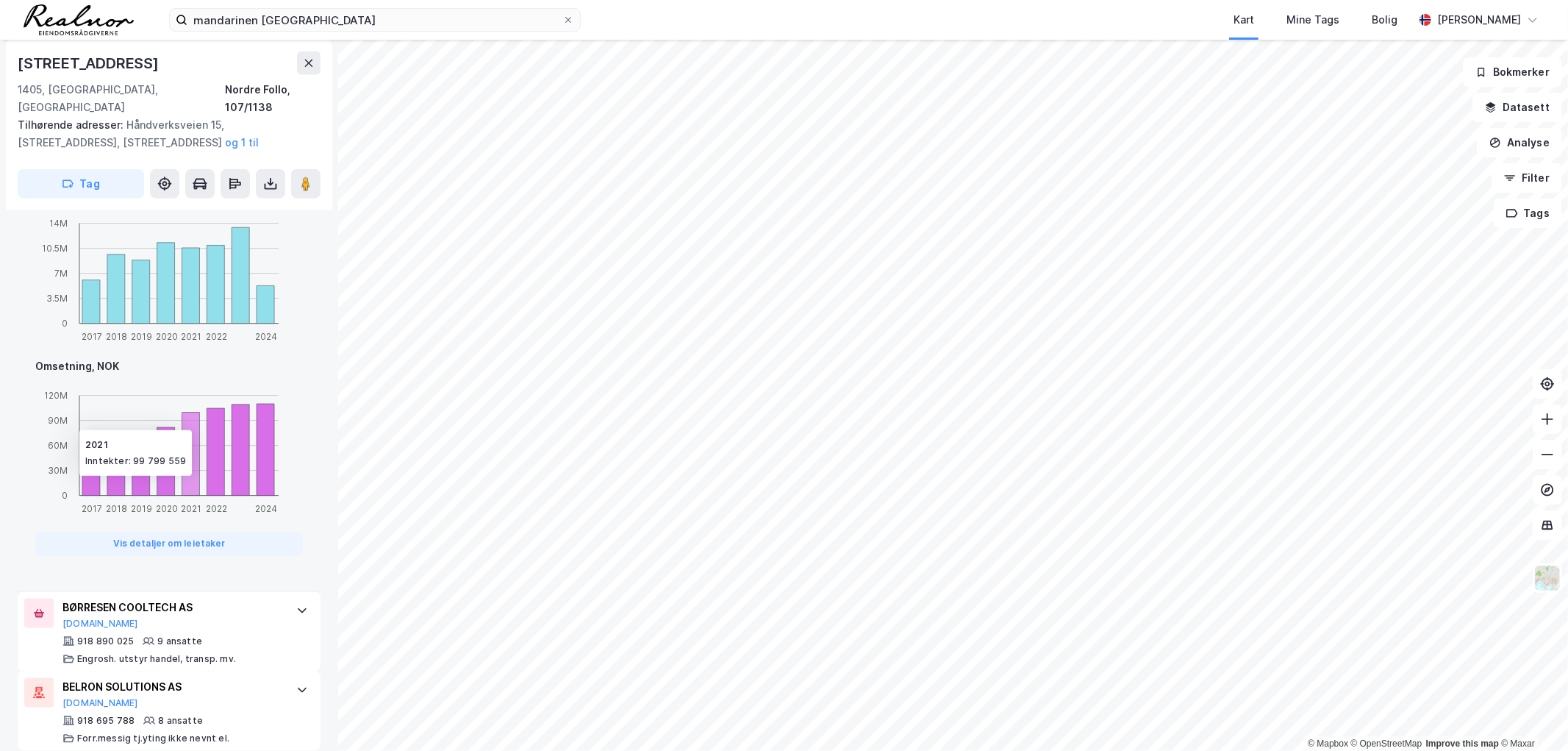
scroll to position [353, 0]
